Goal: Task Accomplishment & Management: Manage account settings

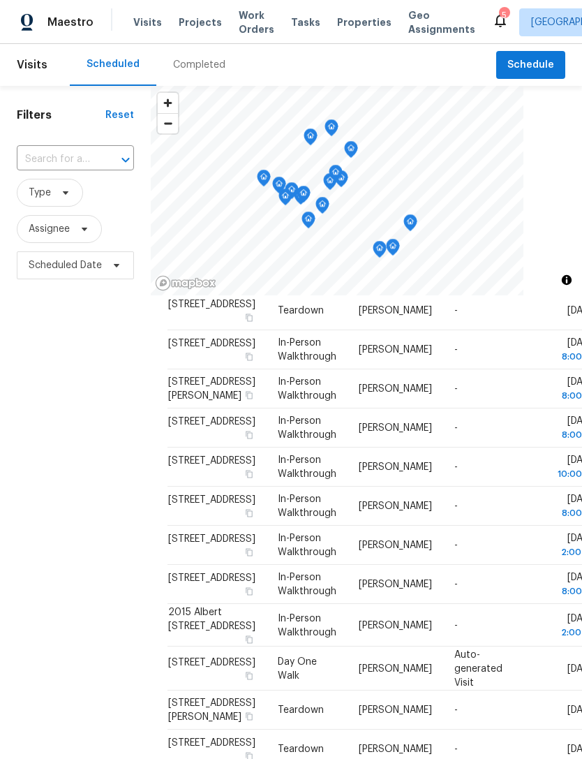
scroll to position [95, 0]
click at [246, 22] on span "Work Orders" at bounding box center [257, 22] width 36 height 28
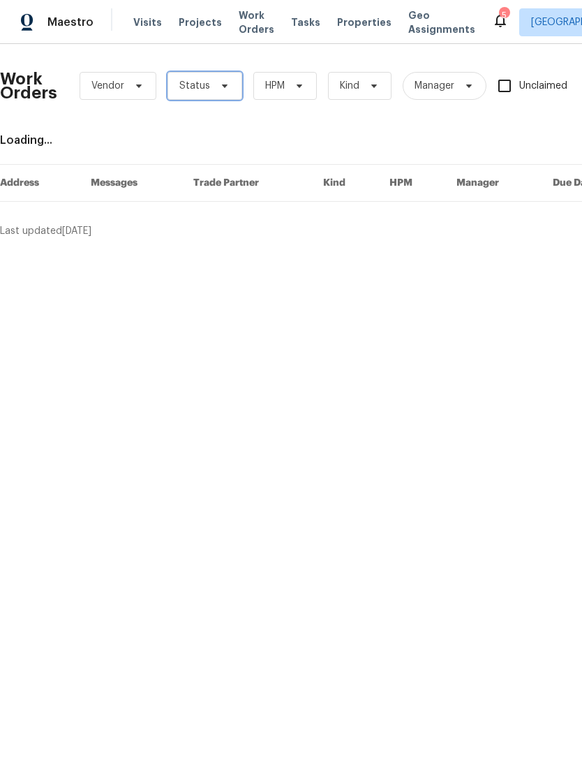
click at [227, 83] on icon at bounding box center [224, 85] width 11 height 11
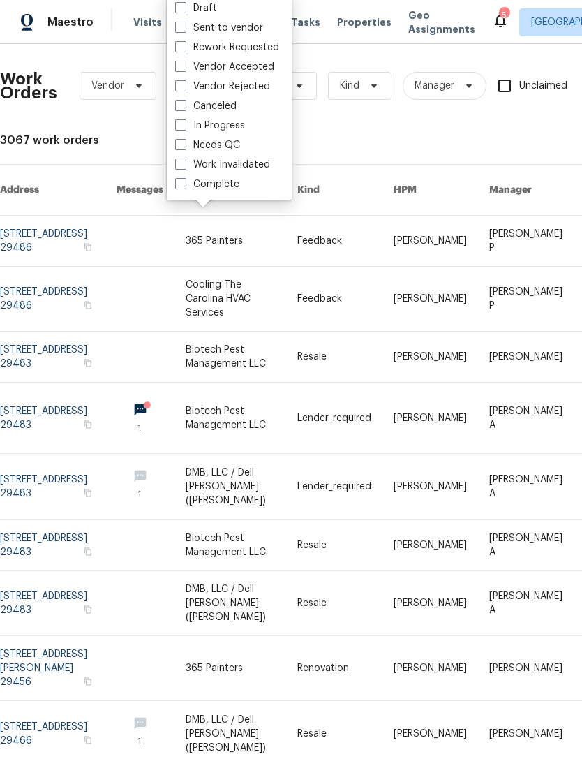
click at [189, 147] on label "Needs QC" at bounding box center [207, 145] width 65 height 14
click at [184, 147] on input "Needs QC" at bounding box center [179, 142] width 9 height 9
checkbox input "true"
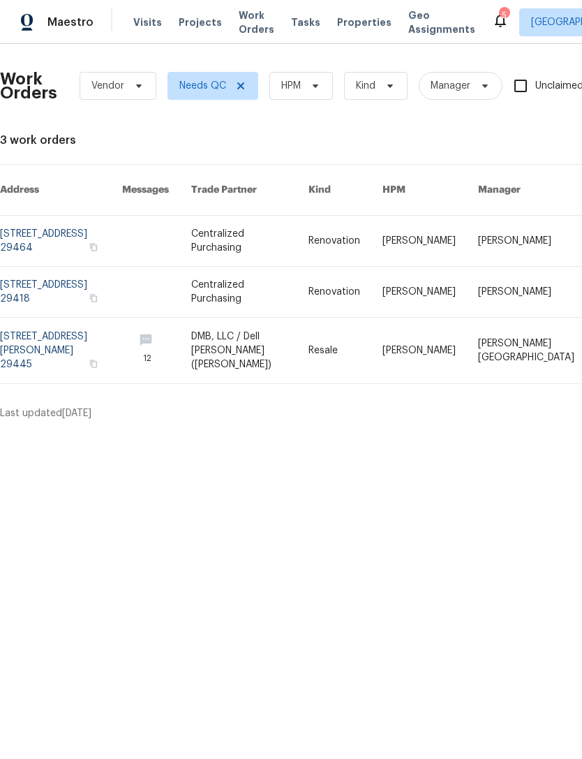
click at [343, 17] on span "Properties" at bounding box center [364, 22] width 54 height 14
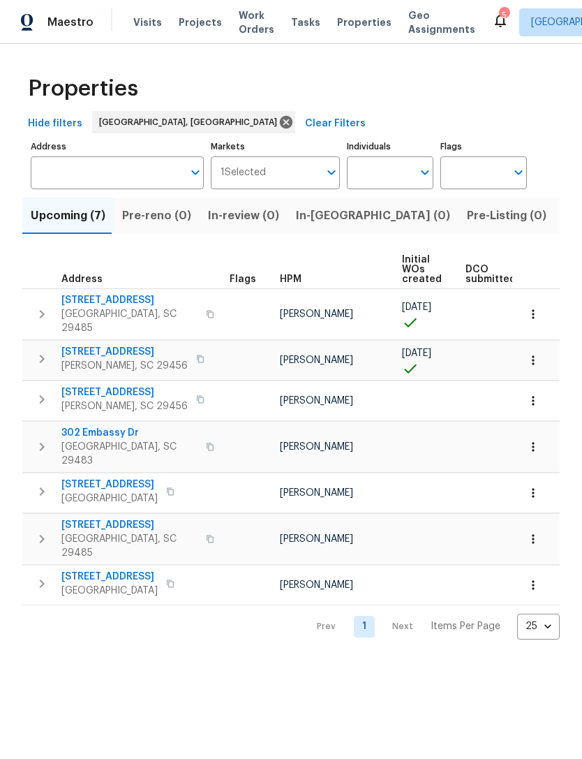
click at [147, 29] on span "Visits" at bounding box center [147, 22] width 29 height 14
